Goal: Find specific page/section: Find specific page/section

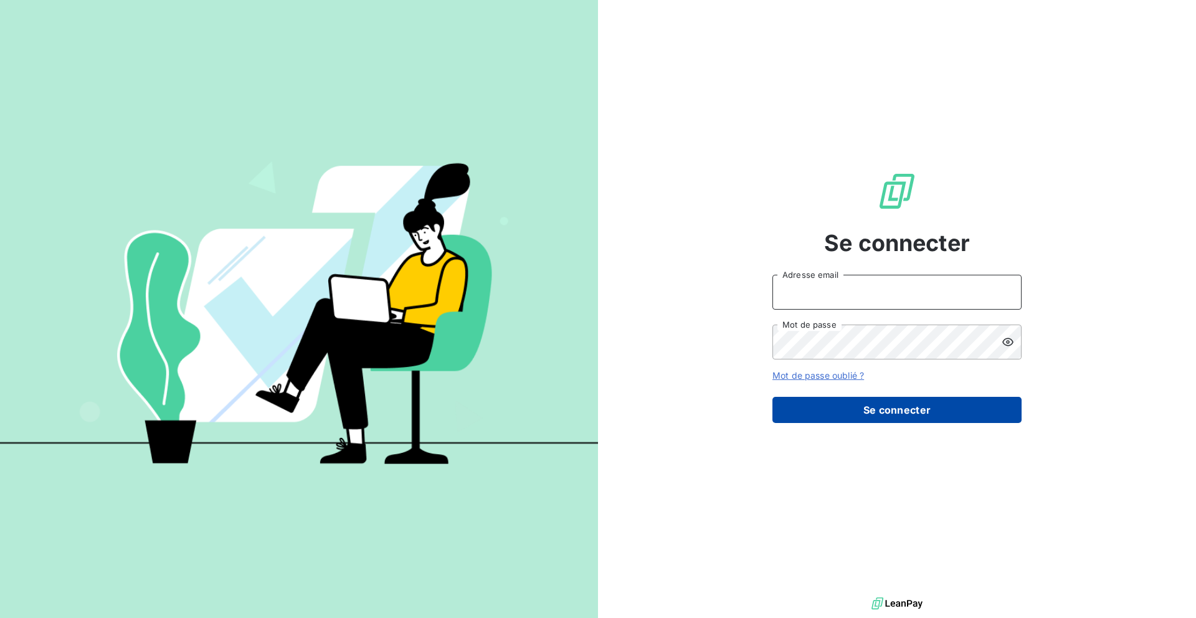
type input "[EMAIL_ADDRESS][DOMAIN_NAME]"
click at [838, 419] on button "Se connecter" at bounding box center [896, 410] width 249 height 26
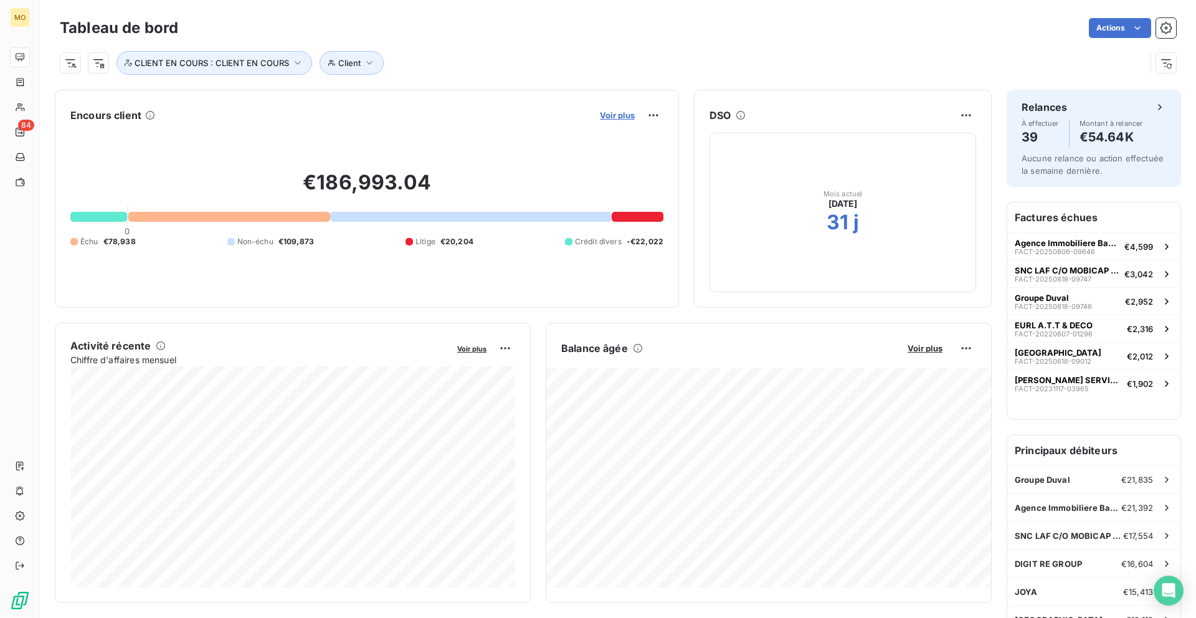
click at [618, 116] on span "Voir plus" at bounding box center [617, 115] width 35 height 10
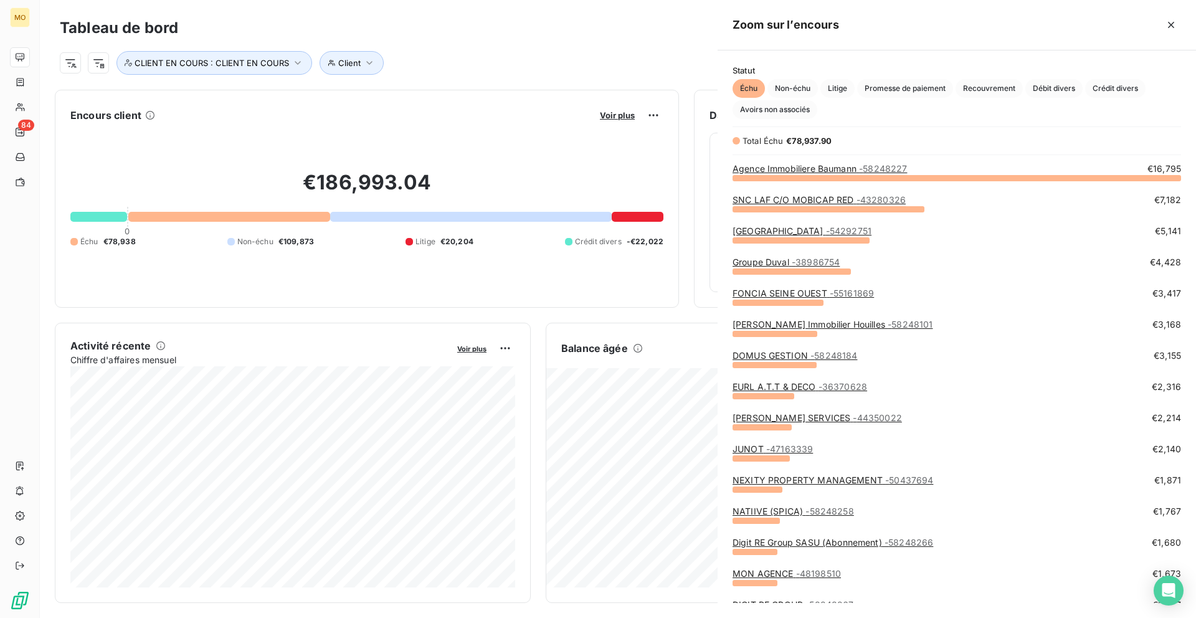
scroll to position [440, 478]
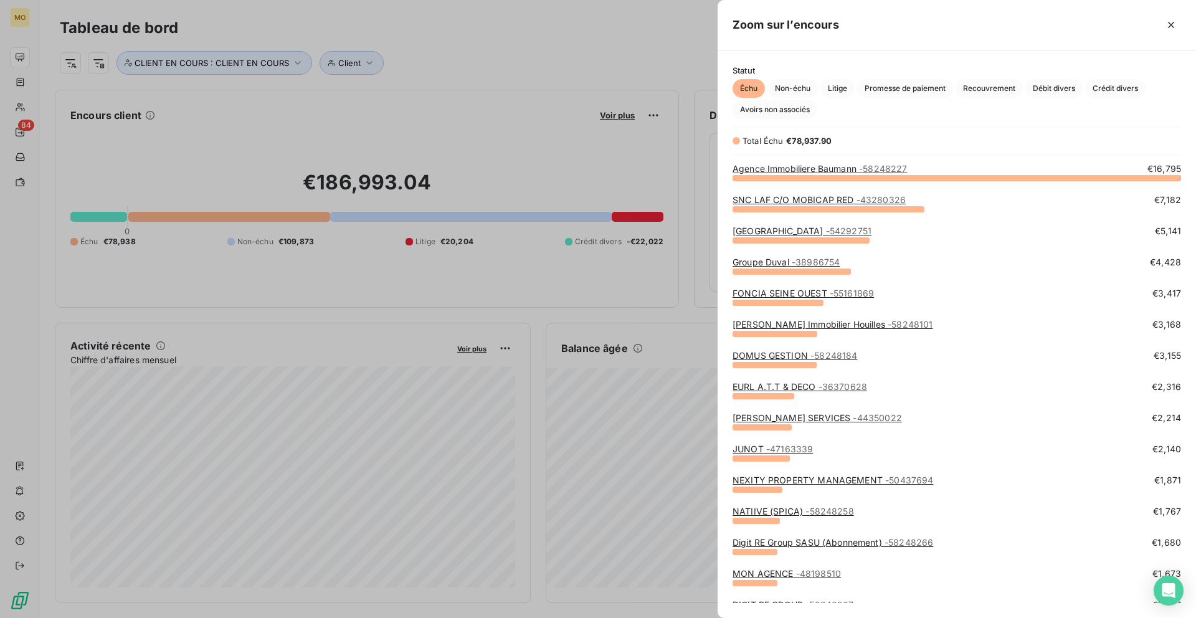
click at [801, 168] on link "Agence Immobiliere Baumann - 58248227" at bounding box center [819, 168] width 174 height 11
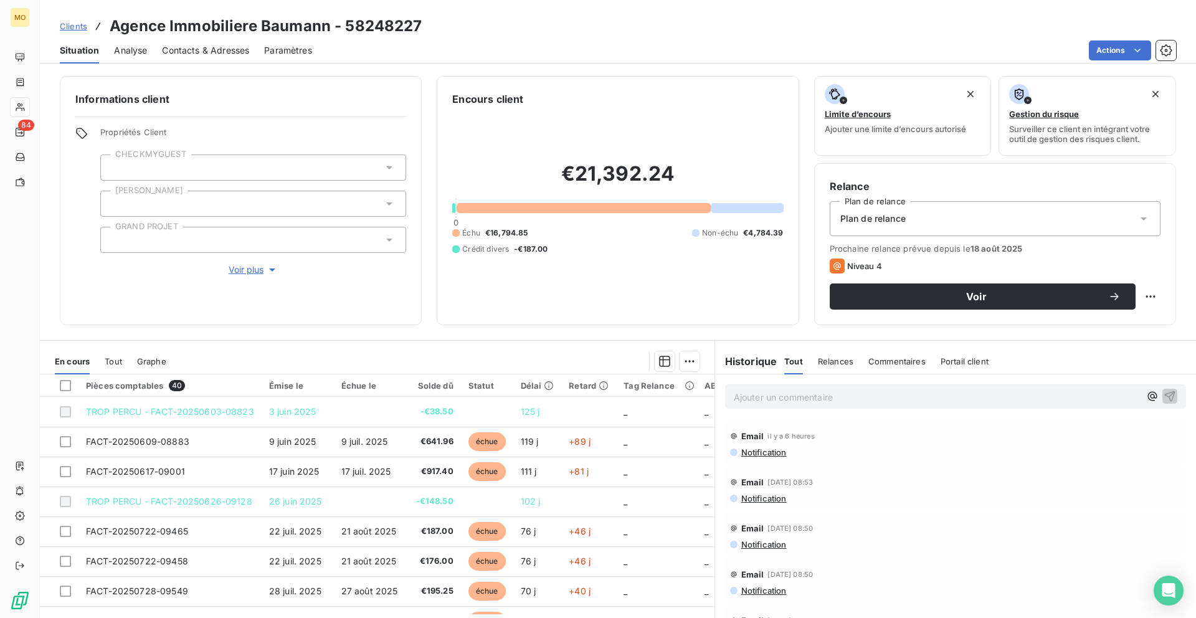
click at [243, 54] on span "Contacts & Adresses" at bounding box center [205, 50] width 87 height 12
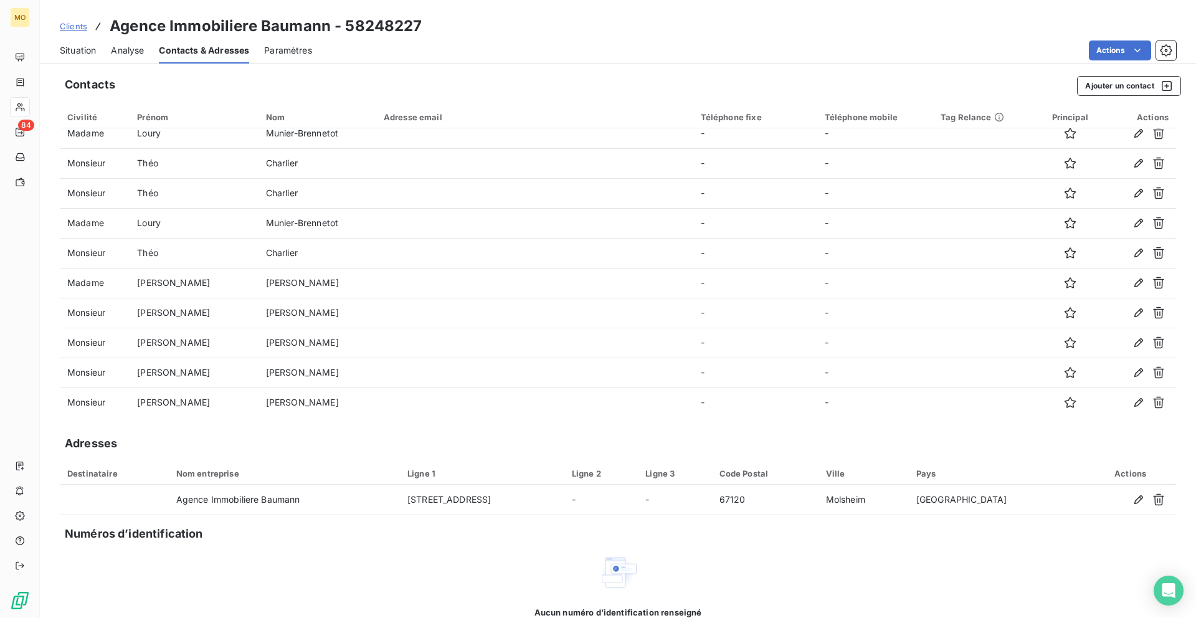
scroll to position [491, 0]
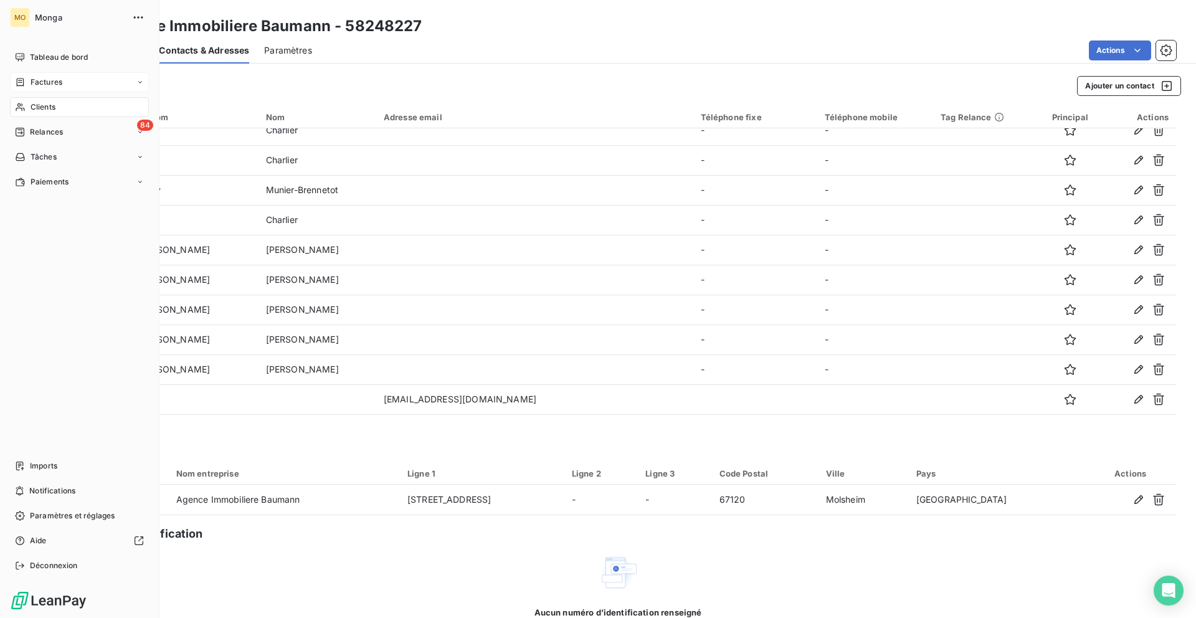
click at [72, 80] on div "Factures" at bounding box center [79, 82] width 139 height 20
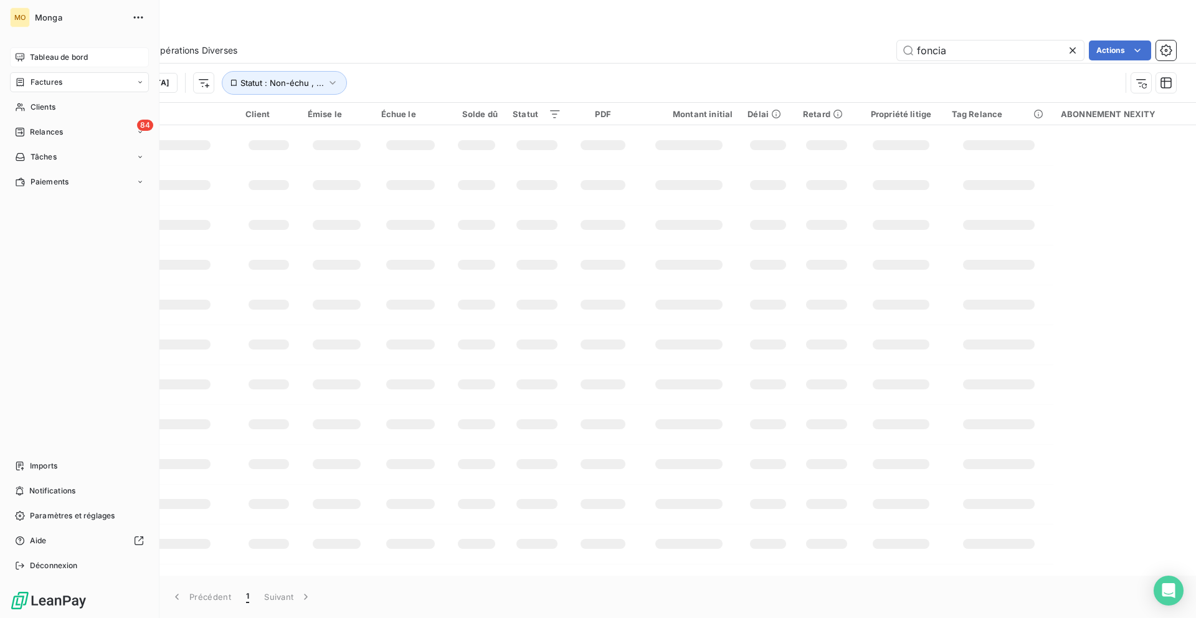
click at [34, 50] on div "Tableau de bord" at bounding box center [79, 57] width 139 height 20
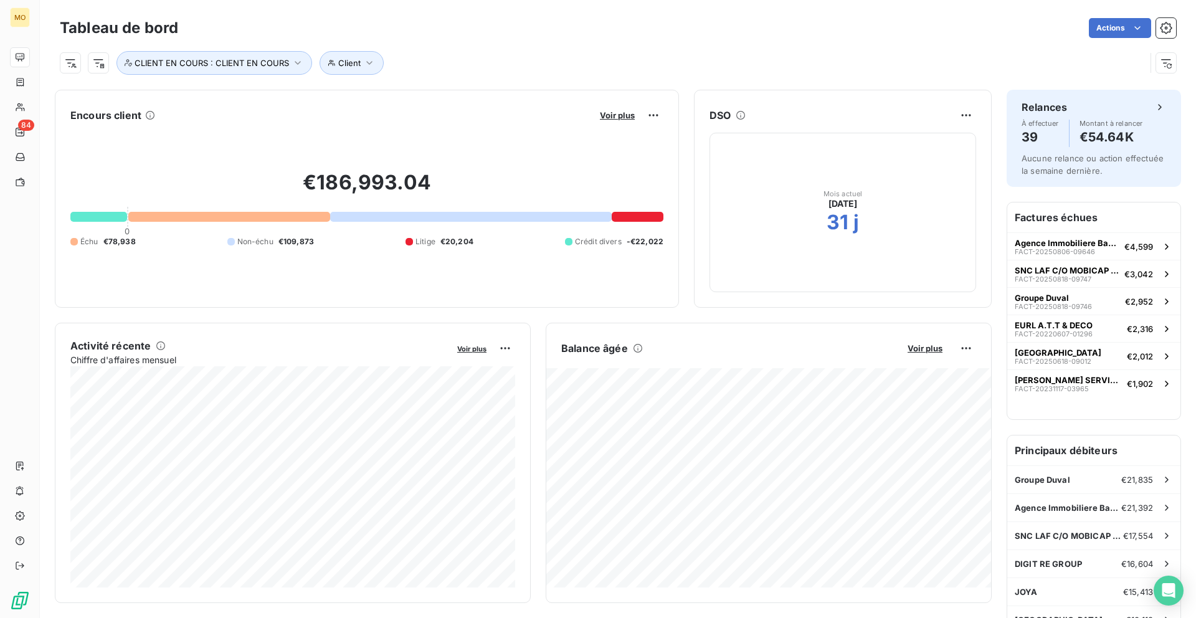
click at [610, 121] on div "Voir plus" at bounding box center [629, 115] width 67 height 20
click at [610, 116] on span "Voir plus" at bounding box center [617, 115] width 35 height 10
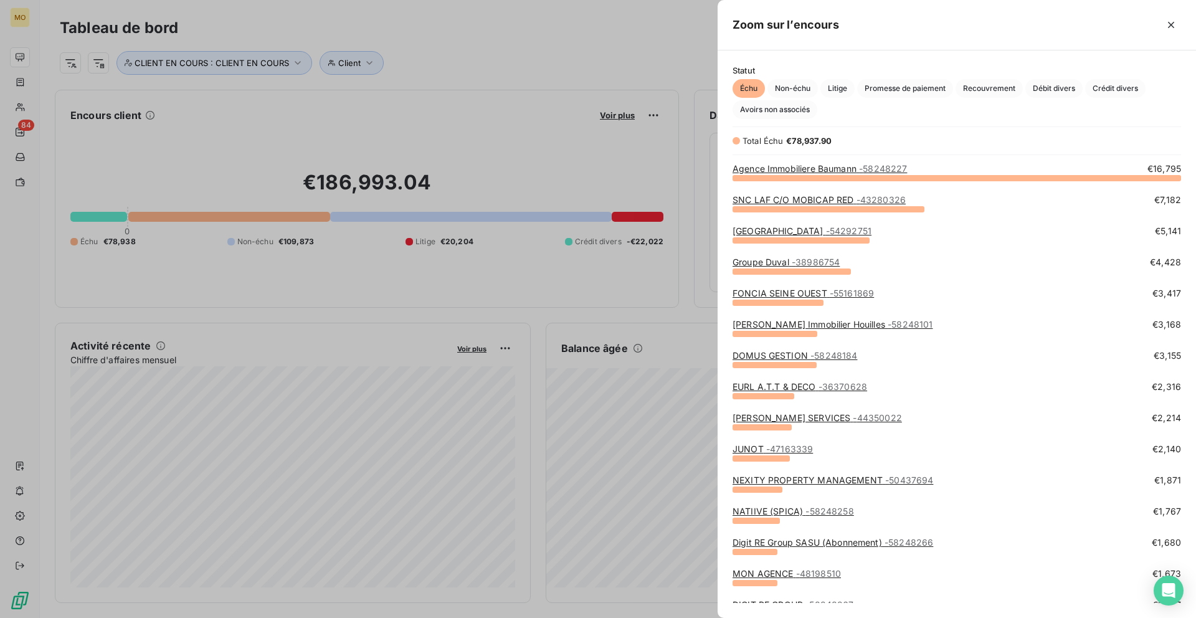
click at [180, 142] on div at bounding box center [598, 309] width 1196 height 618
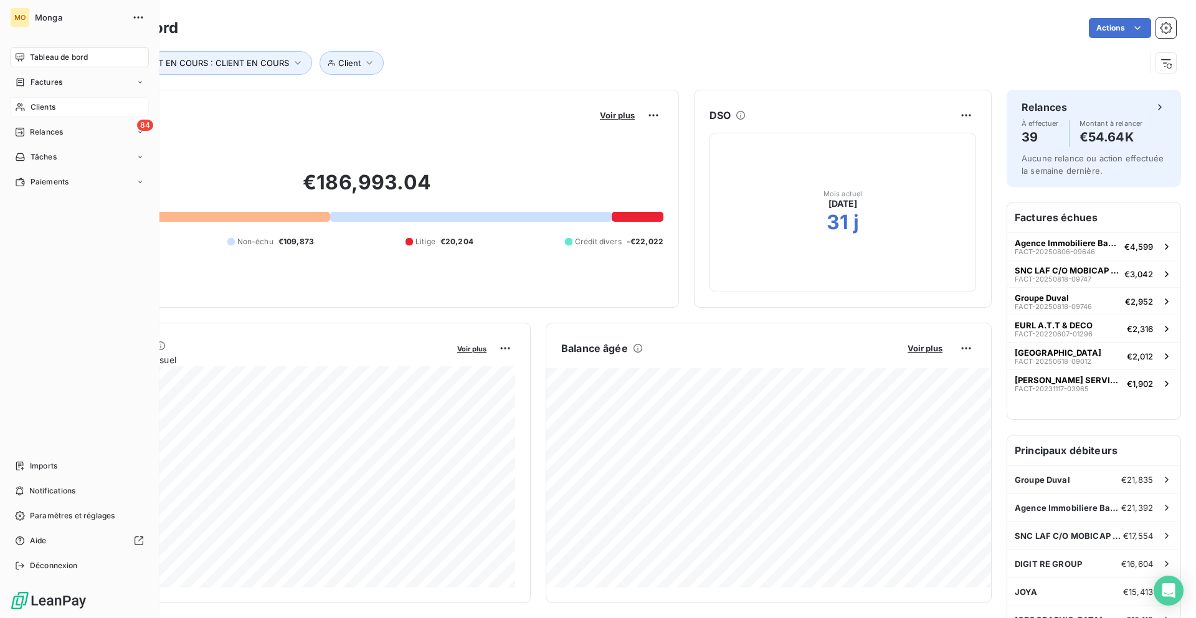
click at [31, 104] on span "Clients" at bounding box center [43, 107] width 25 height 11
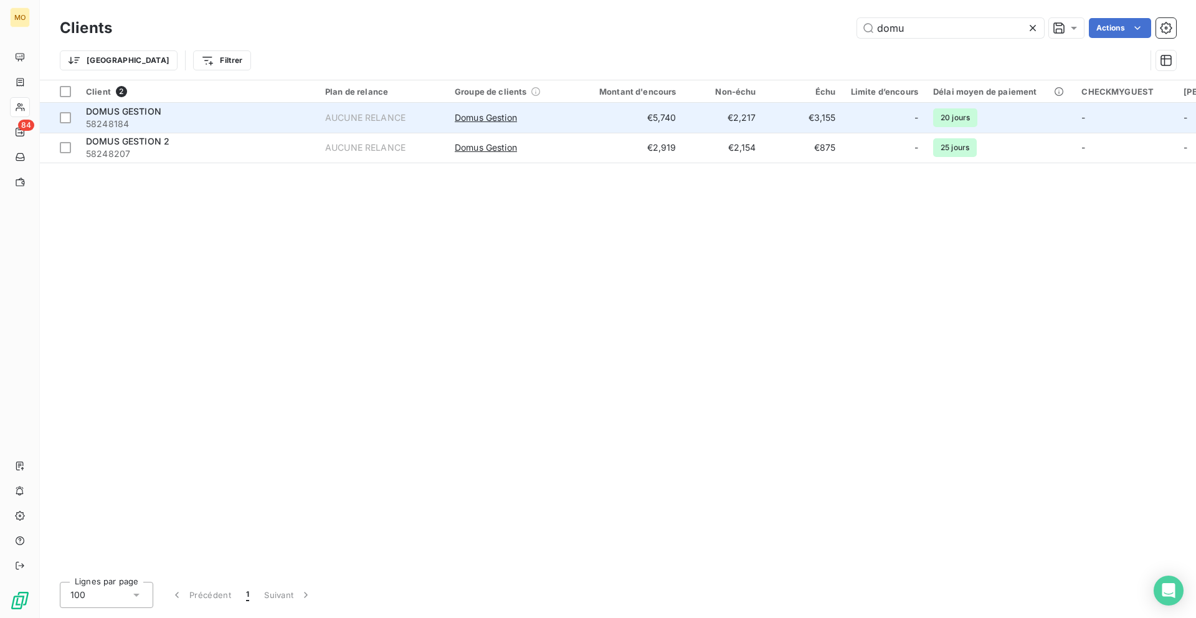
type input "domu"
click at [284, 118] on span "58248184" at bounding box center [198, 124] width 224 height 12
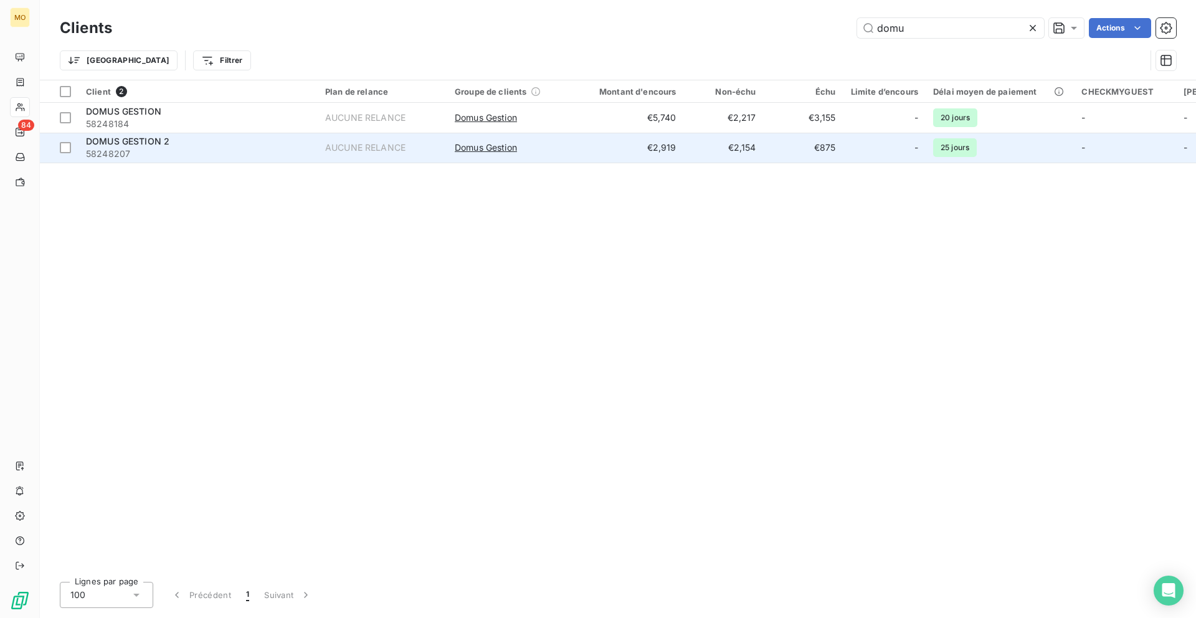
click at [247, 156] on span "58248207" at bounding box center [198, 154] width 224 height 12
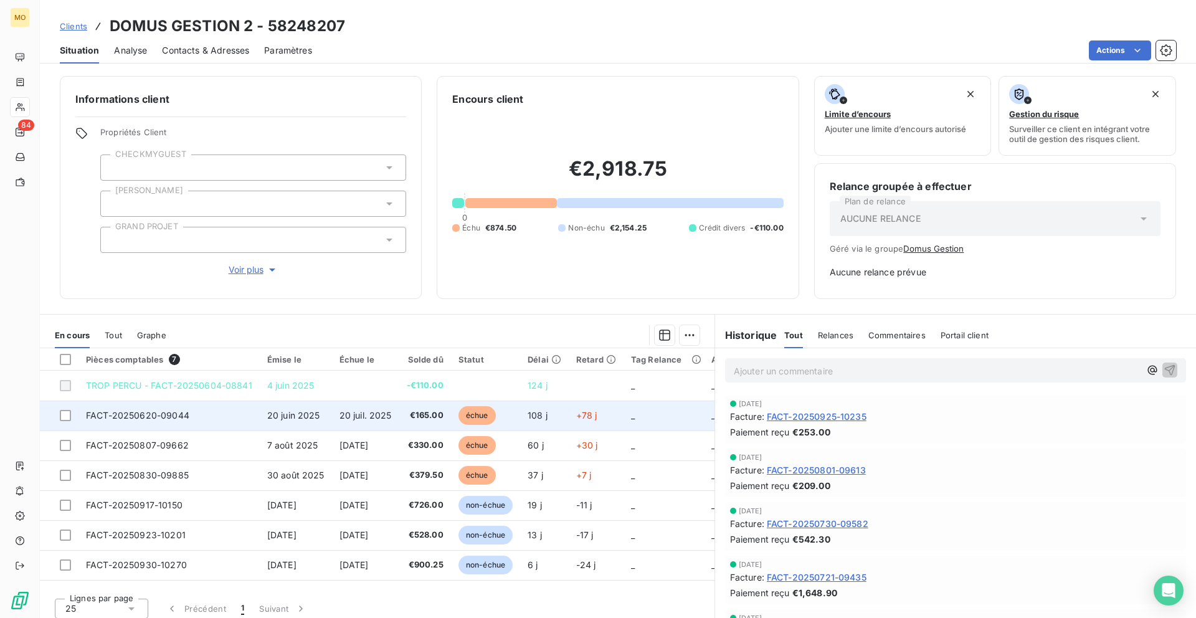
scroll to position [7, 0]
